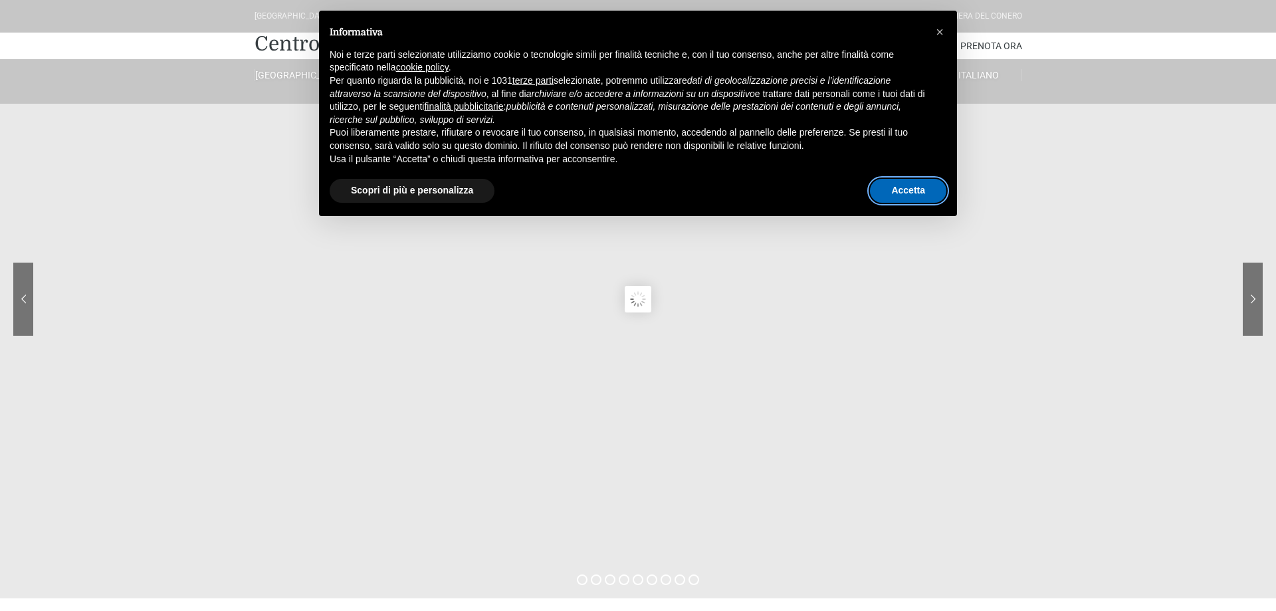
click at [898, 189] on button "Accetta" at bounding box center [908, 191] width 76 height 24
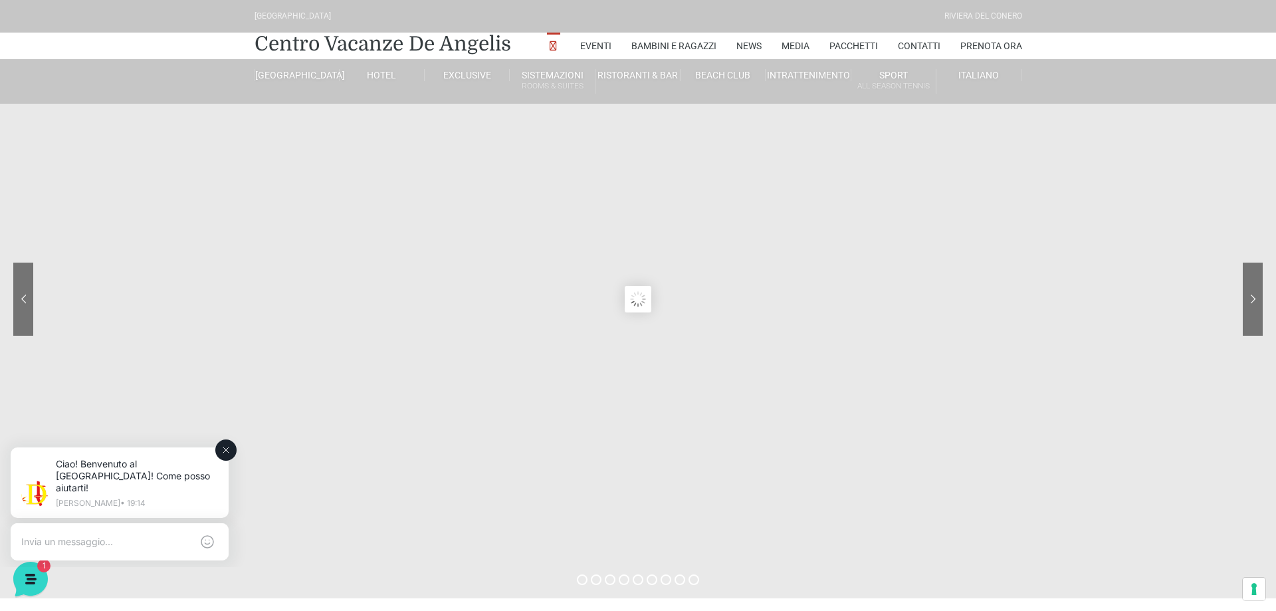
click at [223, 448] on icon at bounding box center [226, 449] width 11 height 11
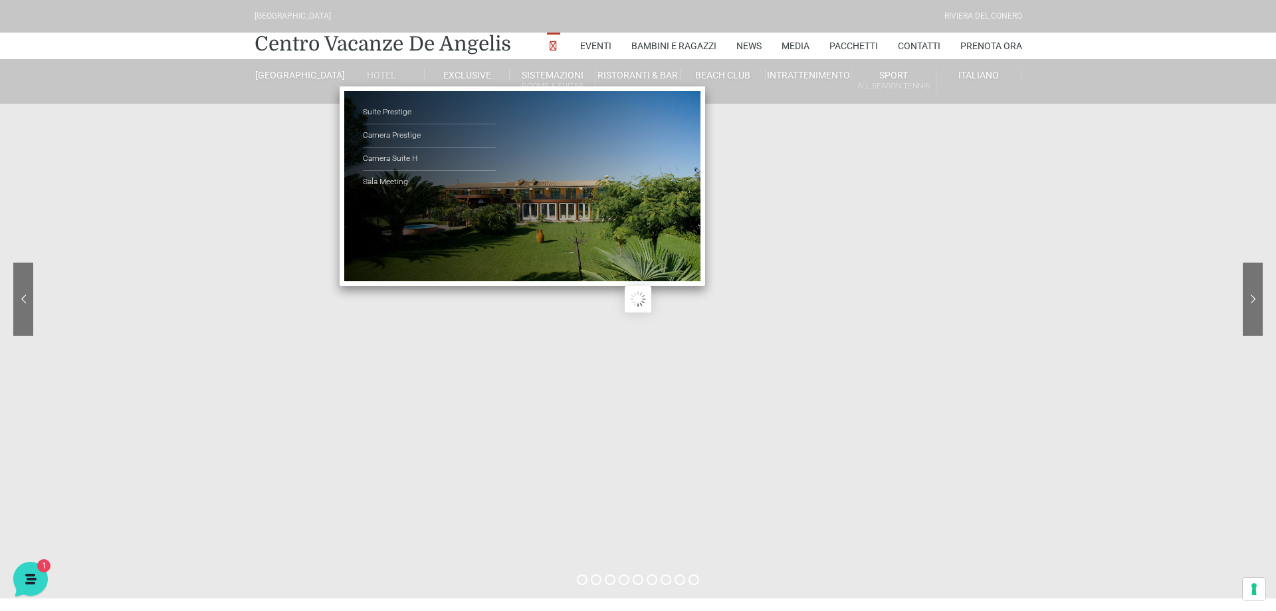
click at [383, 73] on link "Hotel" at bounding box center [381, 75] width 85 height 12
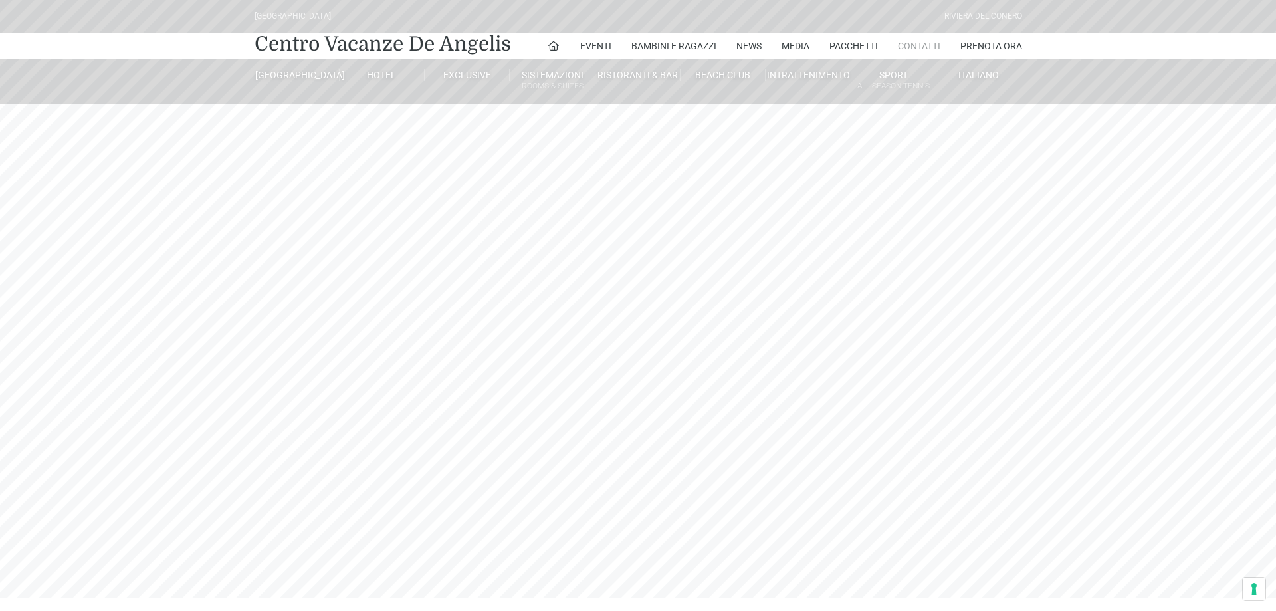
click at [921, 46] on link "Contatti" at bounding box center [919, 46] width 43 height 27
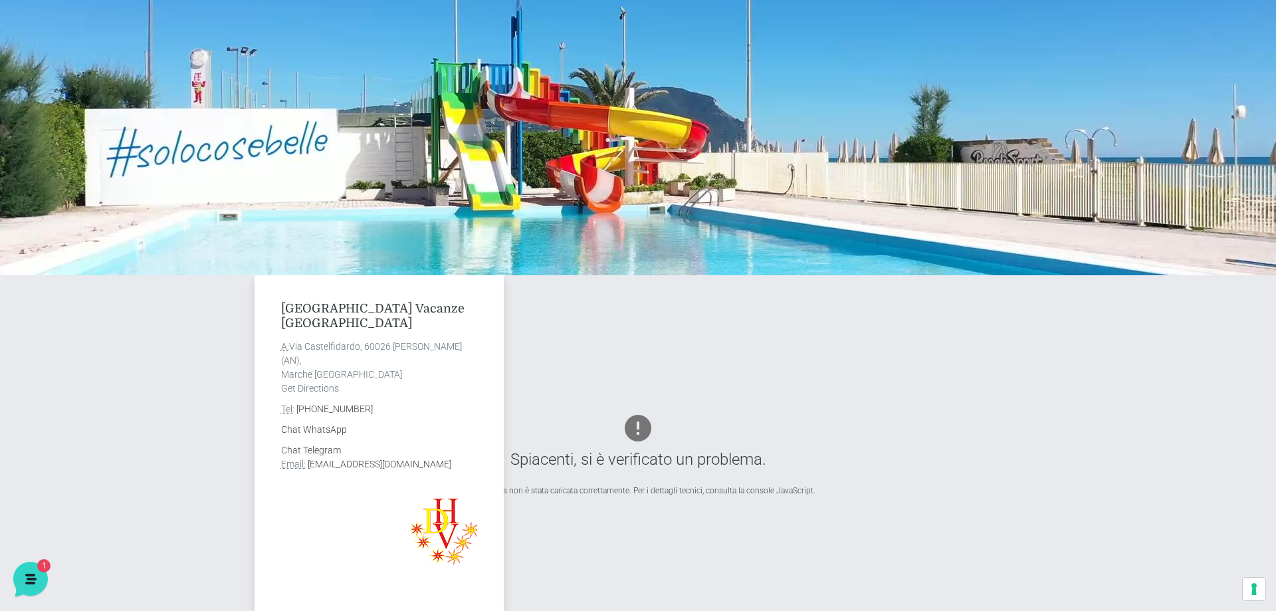
drag, startPoint x: 438, startPoint y: 343, endPoint x: 393, endPoint y: 347, distance: 45.3
click at [393, 347] on address "A: Via Castelfidardo, 60026 Marcelli di Numana (AN), Marche Italia Get Directio…" at bounding box center [379, 367] width 196 height 56
